Goal: Transaction & Acquisition: Purchase product/service

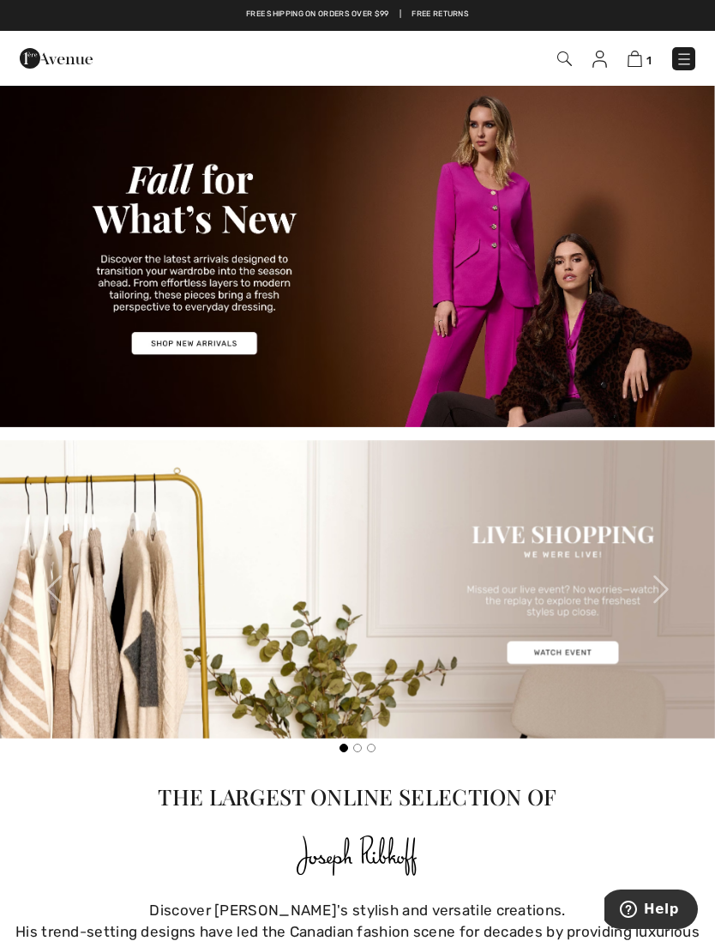
click at [680, 68] on img at bounding box center [684, 59] width 17 height 17
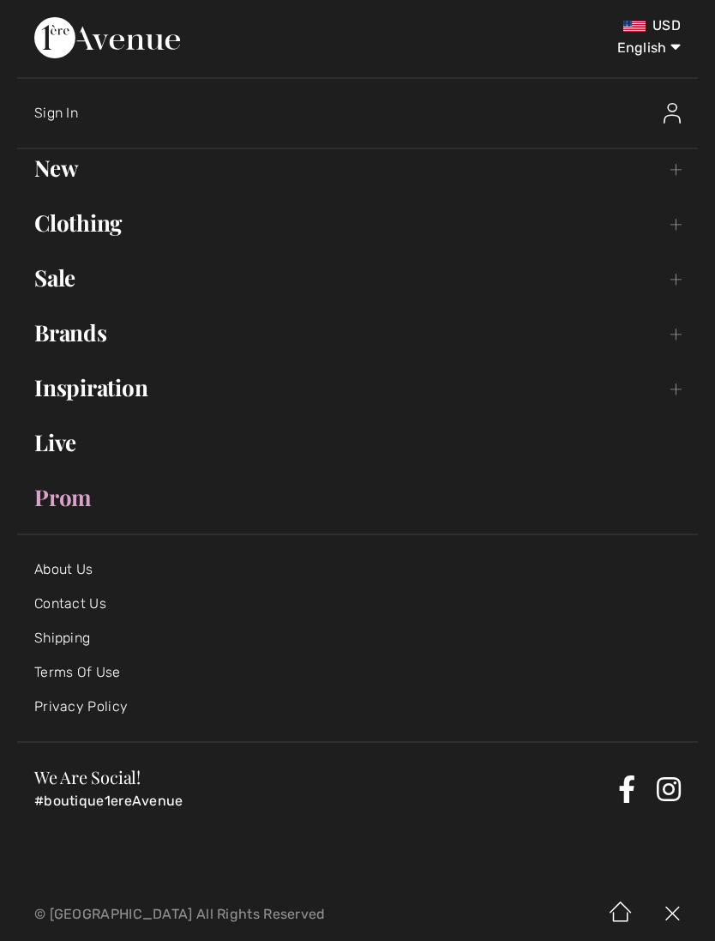
click at [114, 229] on link "Clothing Toggle submenu" at bounding box center [357, 223] width 681 height 38
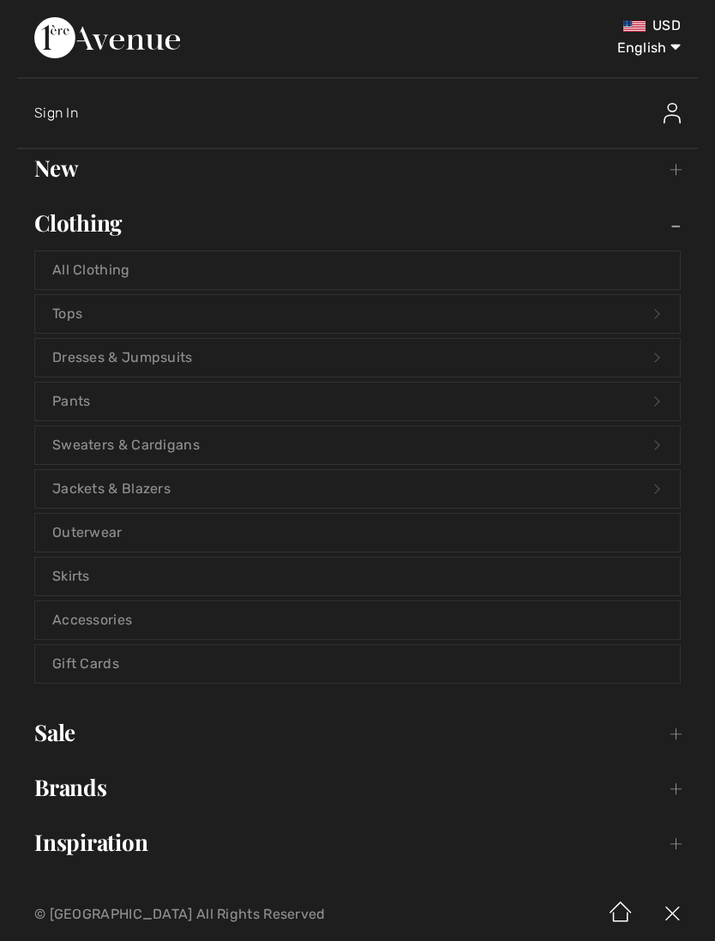
click at [136, 413] on link "Pants Open submenu" at bounding box center [357, 402] width 645 height 38
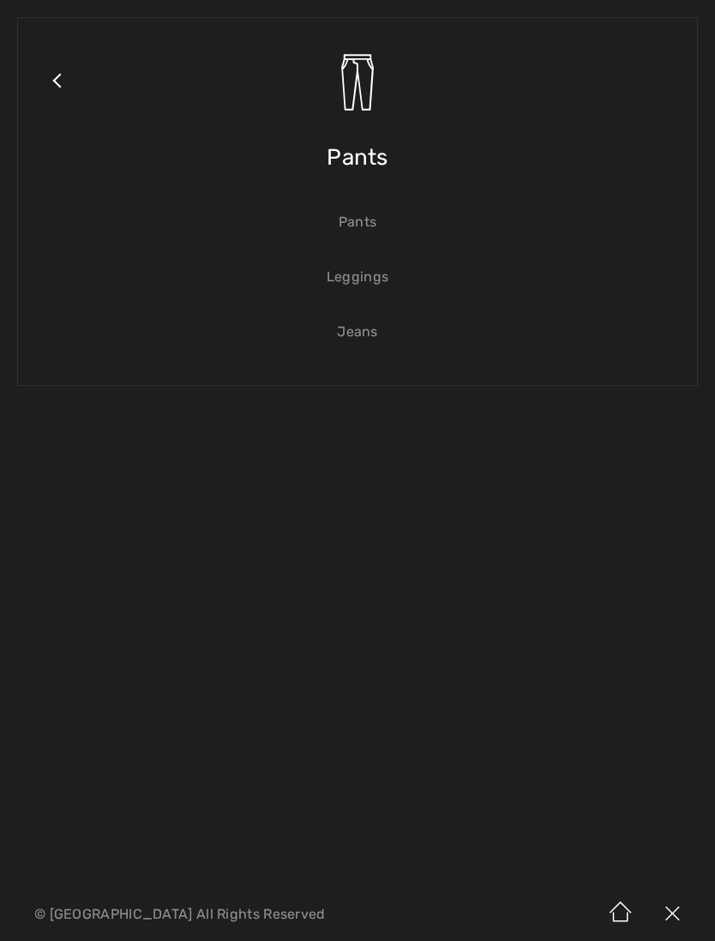
click at [376, 347] on link "Jeans" at bounding box center [357, 332] width 645 height 38
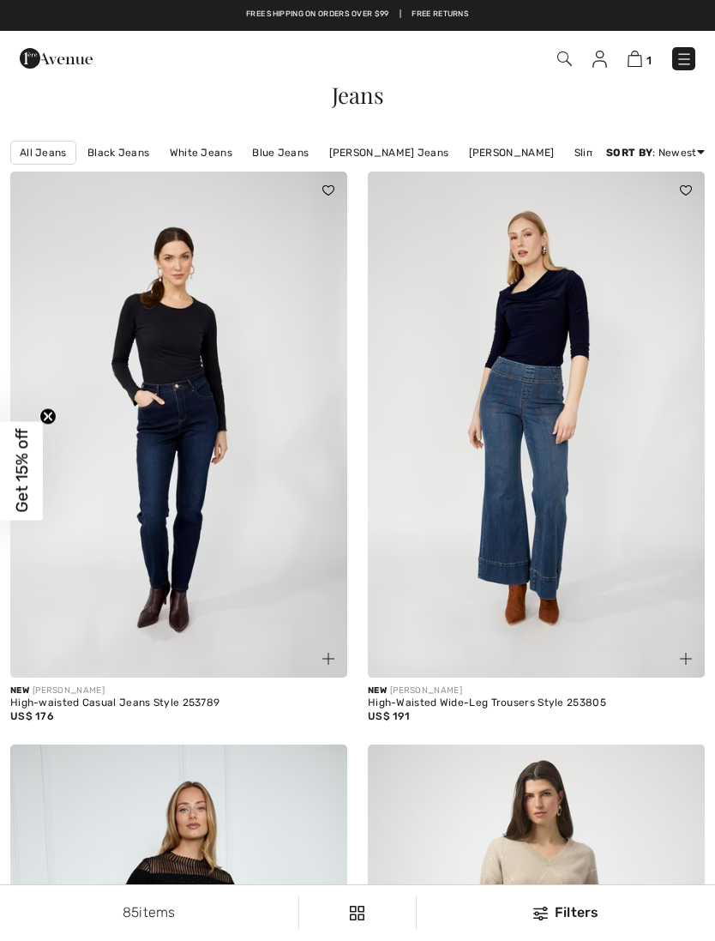
checkbox input "true"
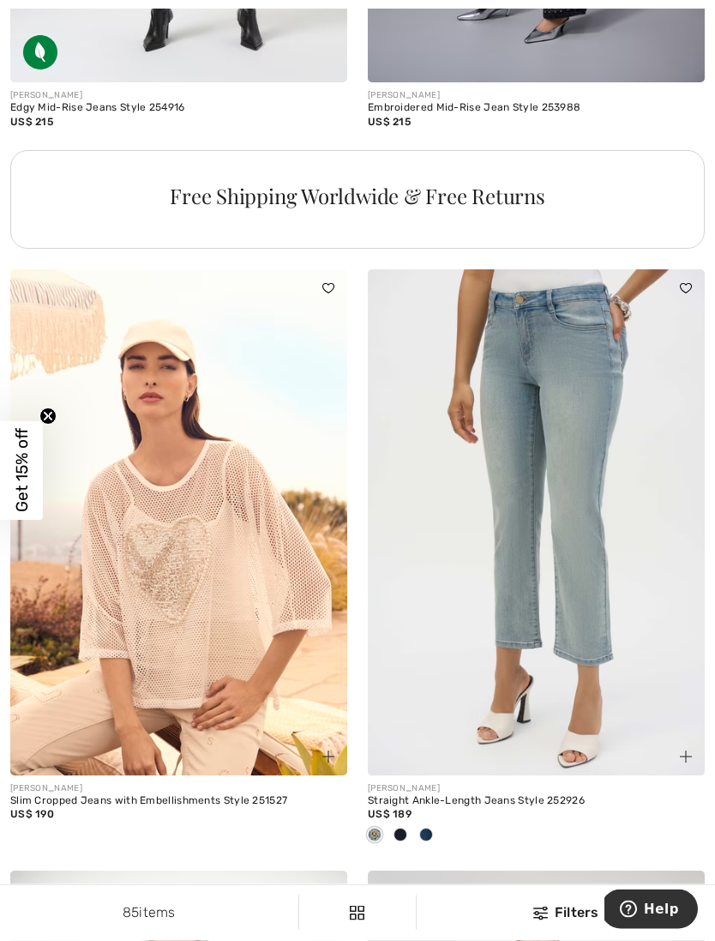
scroll to position [3489, 0]
click at [541, 795] on div "Straight Ankle-Length Jeans Style 252926" at bounding box center [536, 801] width 337 height 12
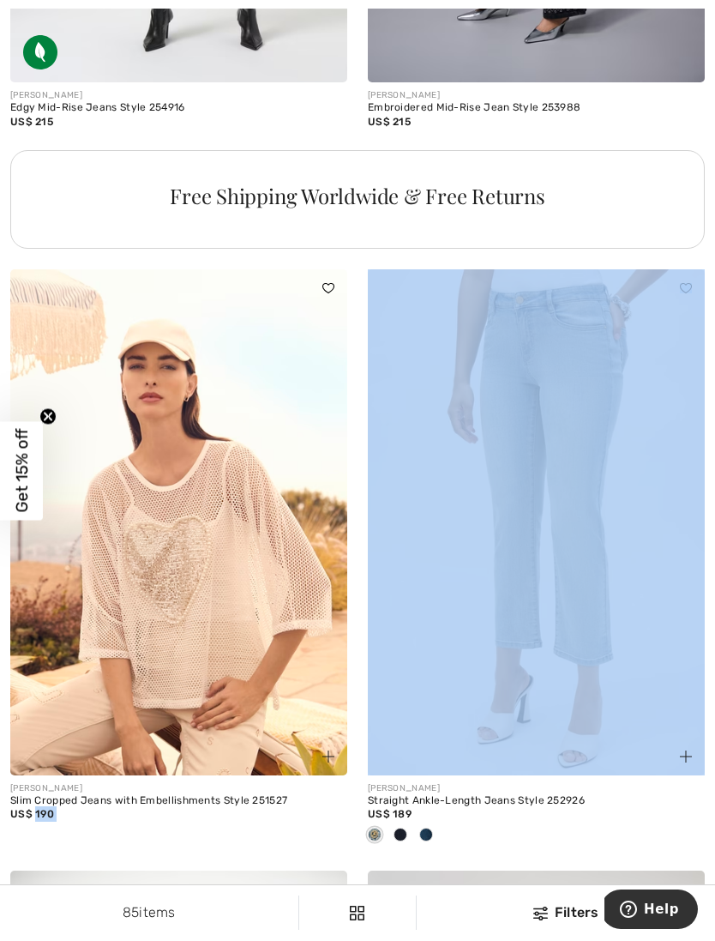
click at [504, 798] on div "Straight Ankle-Length Jeans Style 252926" at bounding box center [536, 801] width 337 height 12
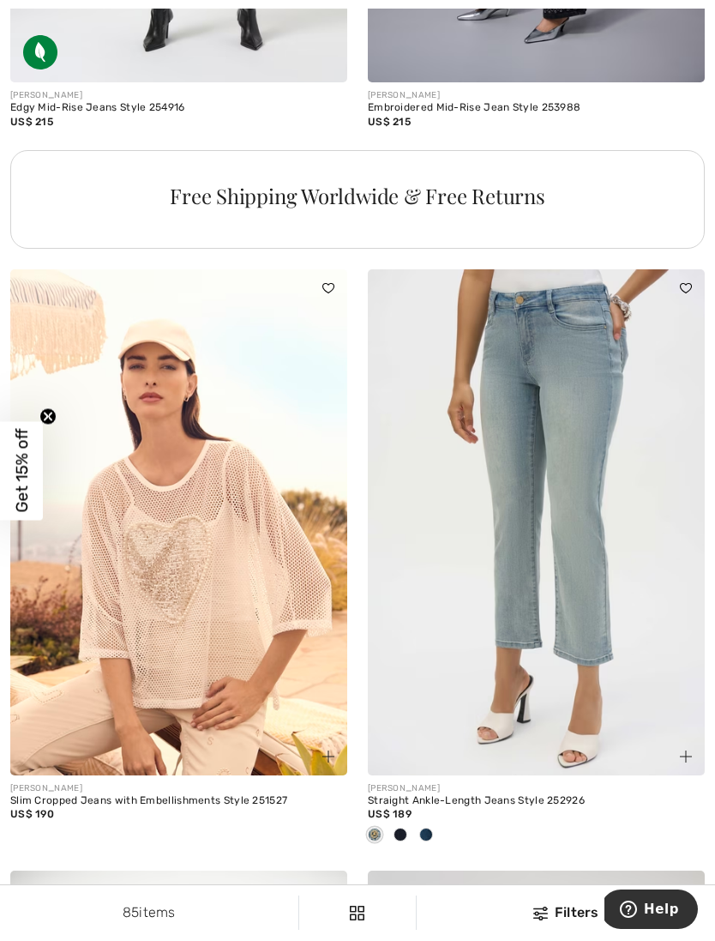
click at [576, 605] on img at bounding box center [536, 522] width 337 height 506
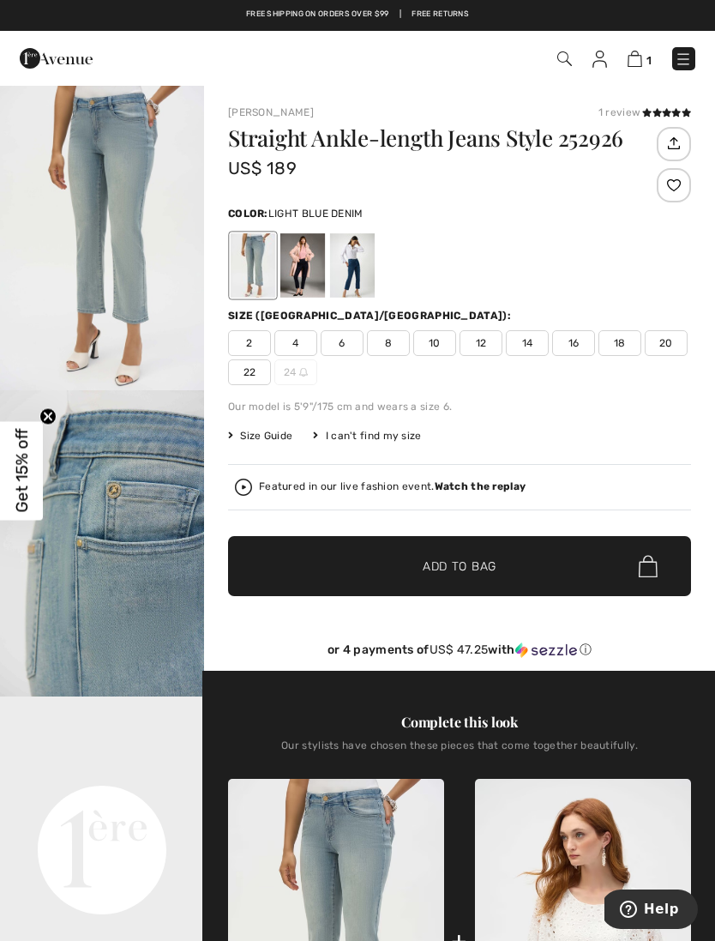
click at [392, 339] on span "8" at bounding box center [388, 343] width 43 height 26
click at [361, 267] on div at bounding box center [352, 265] width 45 height 64
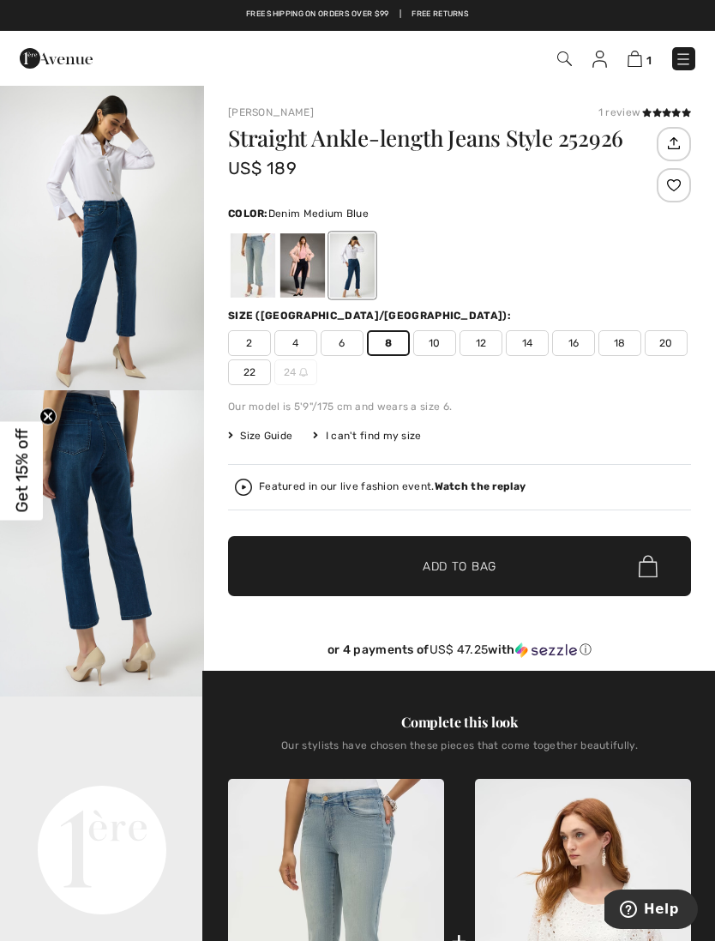
click at [305, 267] on div at bounding box center [302, 265] width 45 height 64
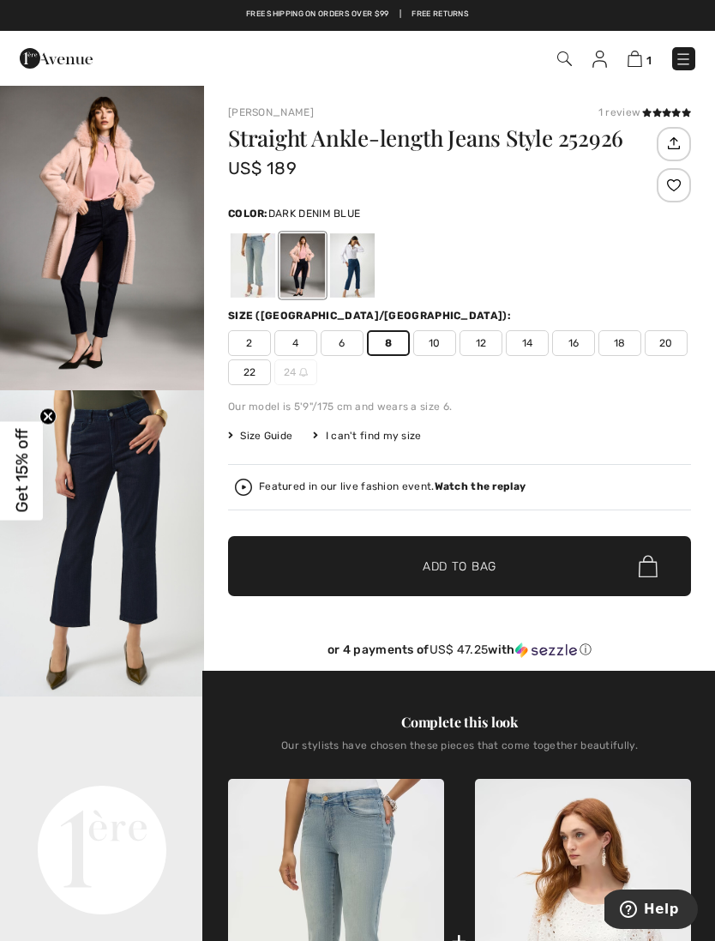
click at [355, 262] on div at bounding box center [352, 265] width 45 height 64
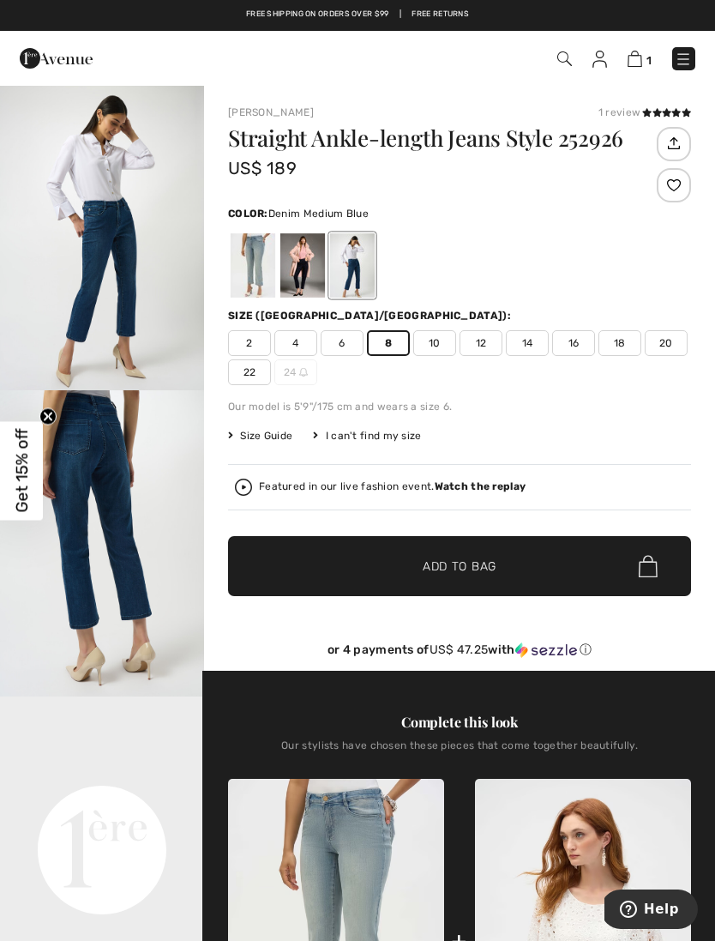
click at [520, 577] on span "✔ Added to Bag Add to Bag" at bounding box center [459, 566] width 463 height 60
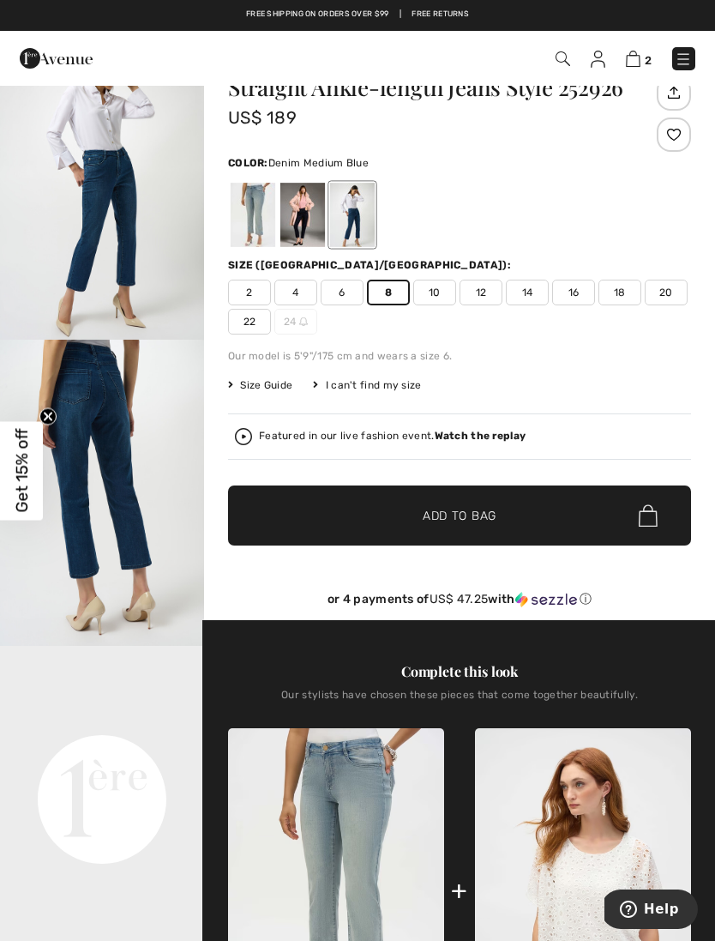
scroll to position [47, 0]
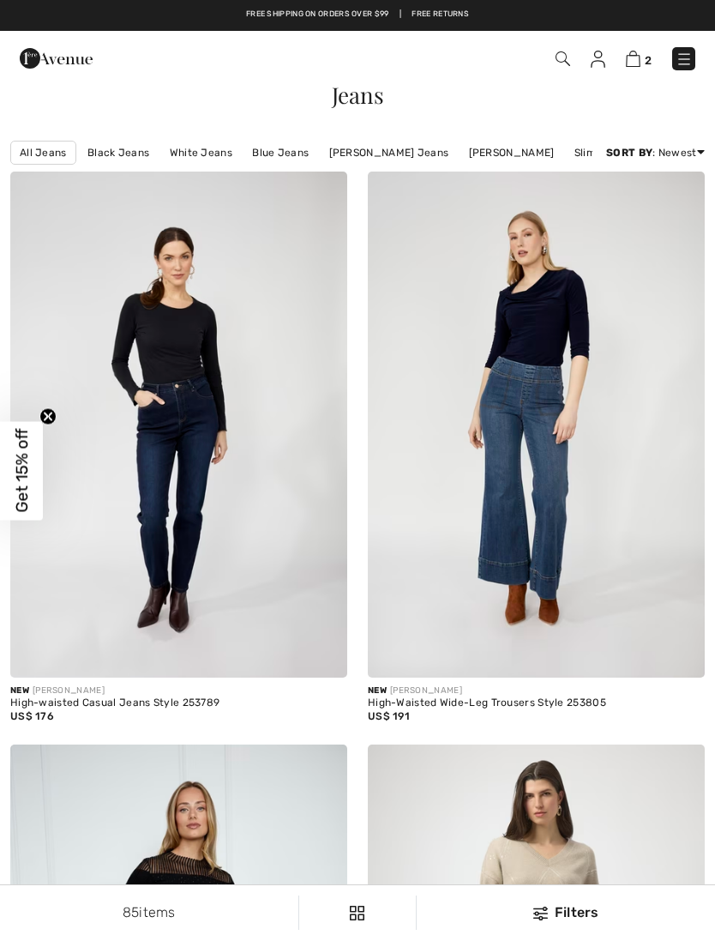
checkbox input "true"
